Goal: Navigation & Orientation: Find specific page/section

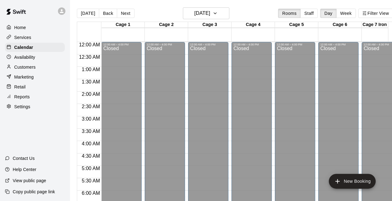
scroll to position [426, 0]
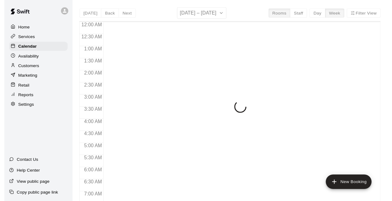
scroll to position [393, 0]
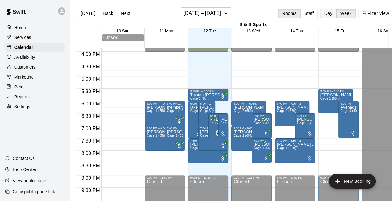
click at [333, 14] on button "Day" at bounding box center [328, 13] width 16 height 9
